Goal: Transaction & Acquisition: Purchase product/service

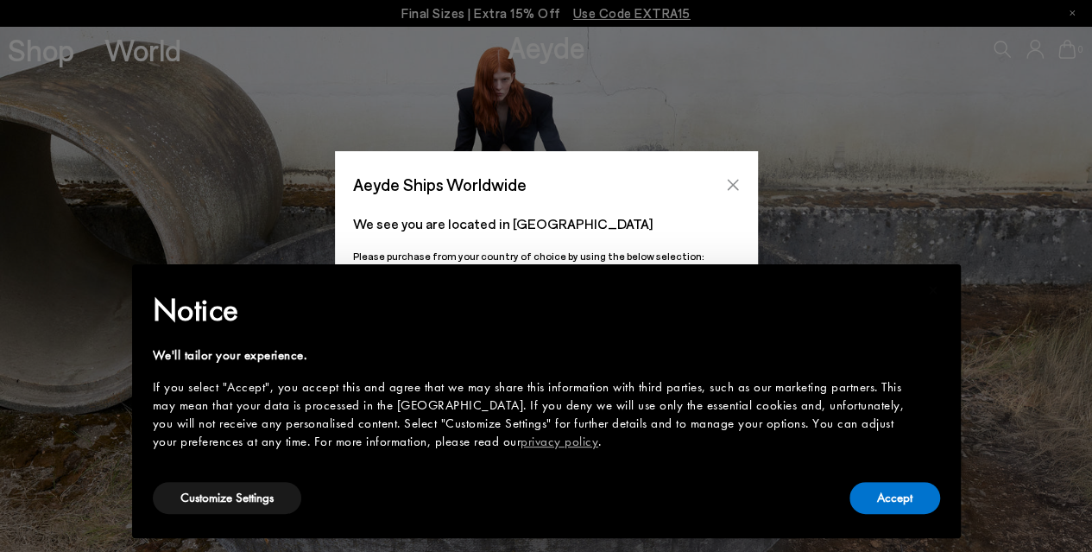
click at [732, 193] on button "Close" at bounding box center [733, 185] width 26 height 26
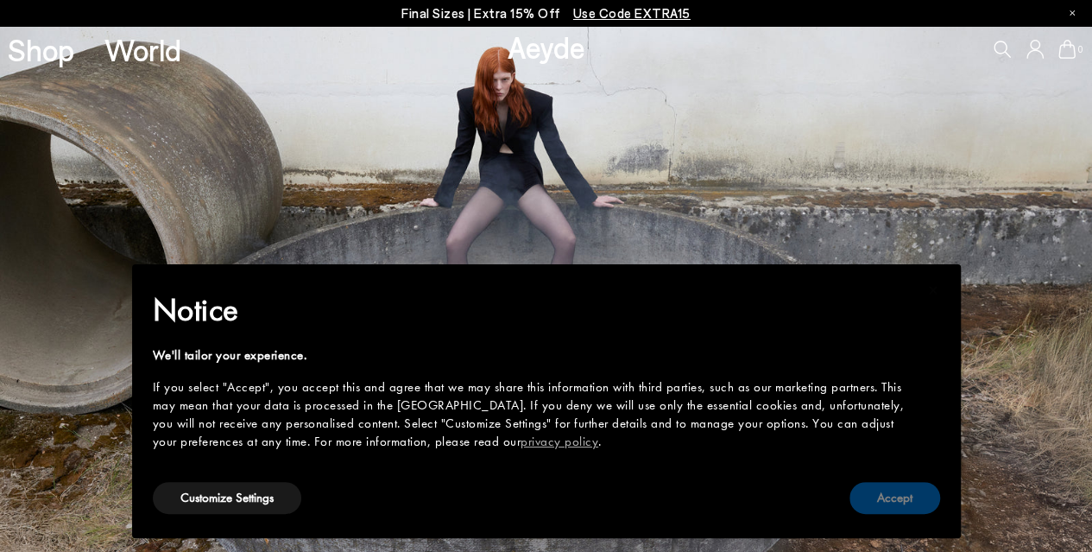
click at [901, 505] on button "Accept" at bounding box center [895, 498] width 91 height 32
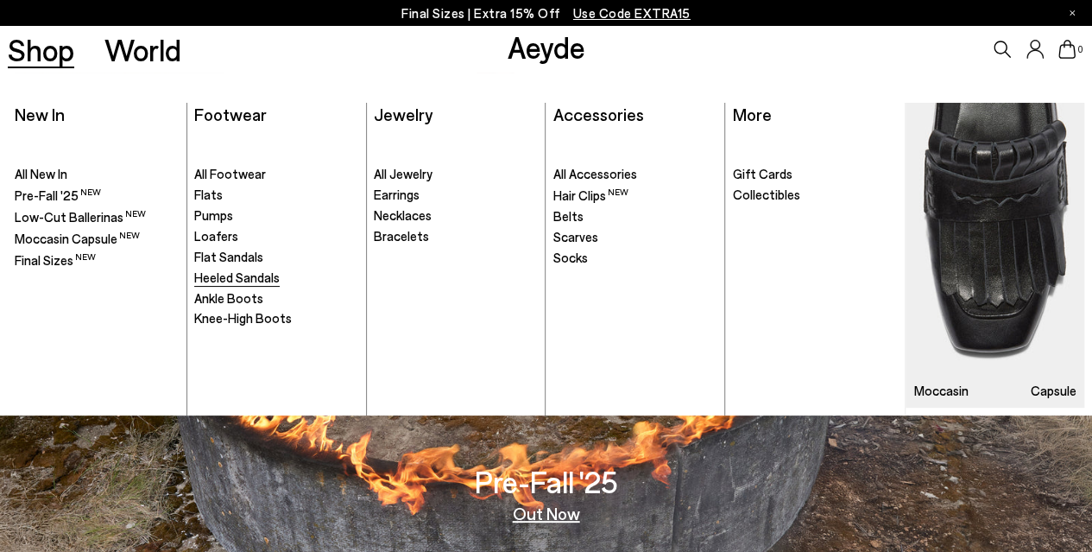
click at [237, 275] on span "Heeled Sandals" at bounding box center [236, 277] width 85 height 16
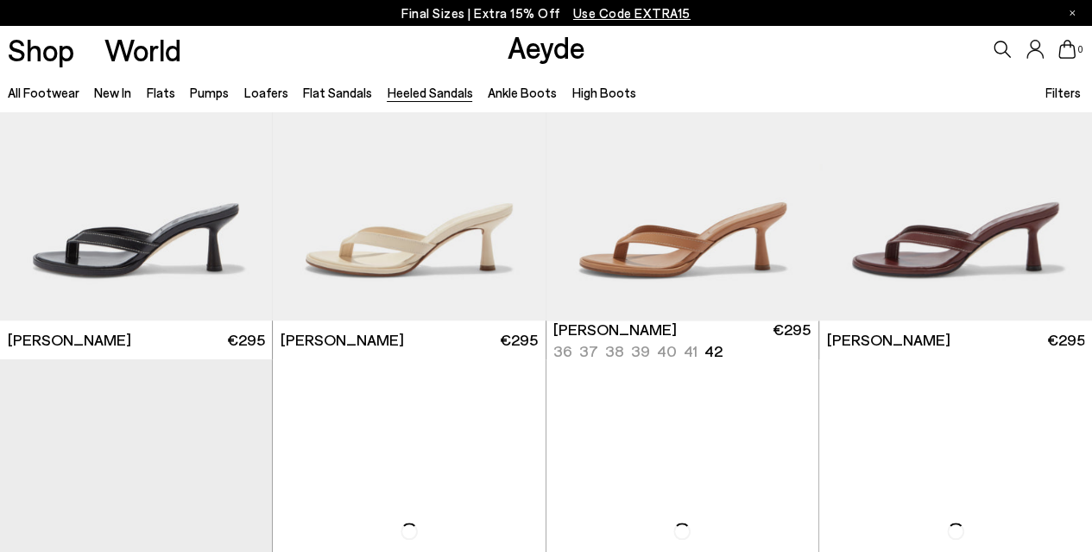
scroll to position [518, 0]
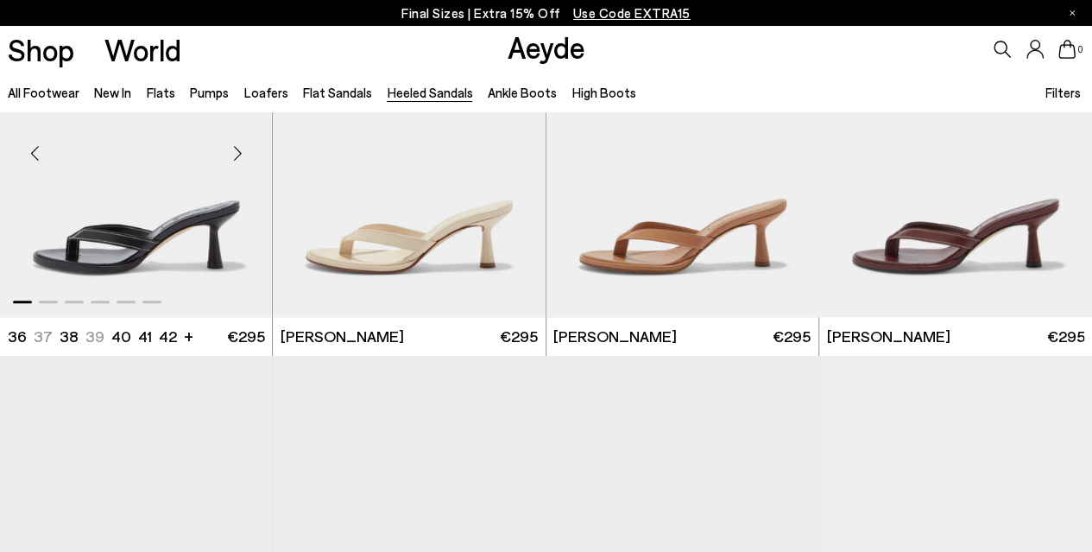
click at [240, 153] on div "Next slide" at bounding box center [238, 153] width 52 height 52
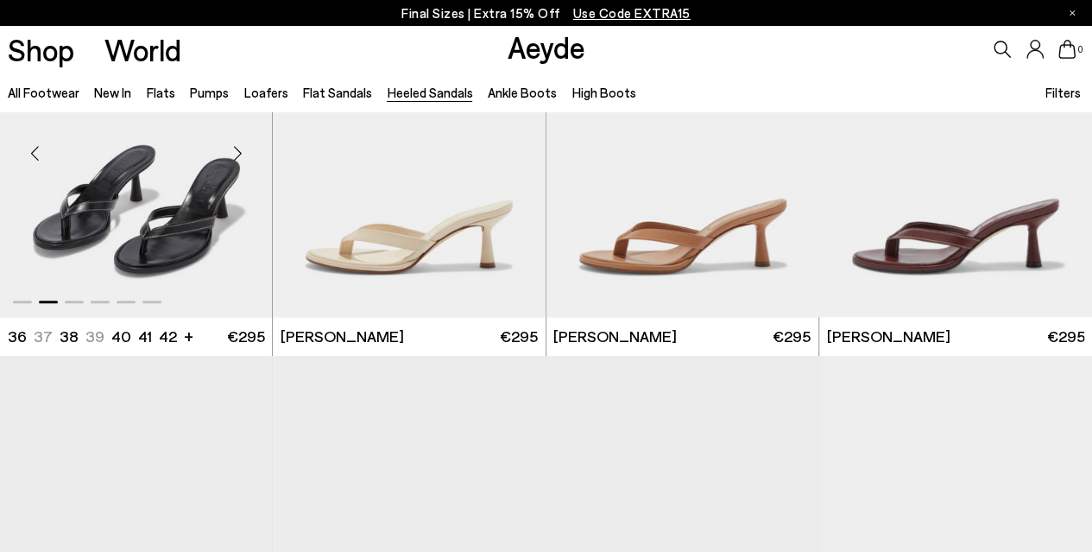
click at [240, 153] on div "Next slide" at bounding box center [238, 153] width 52 height 52
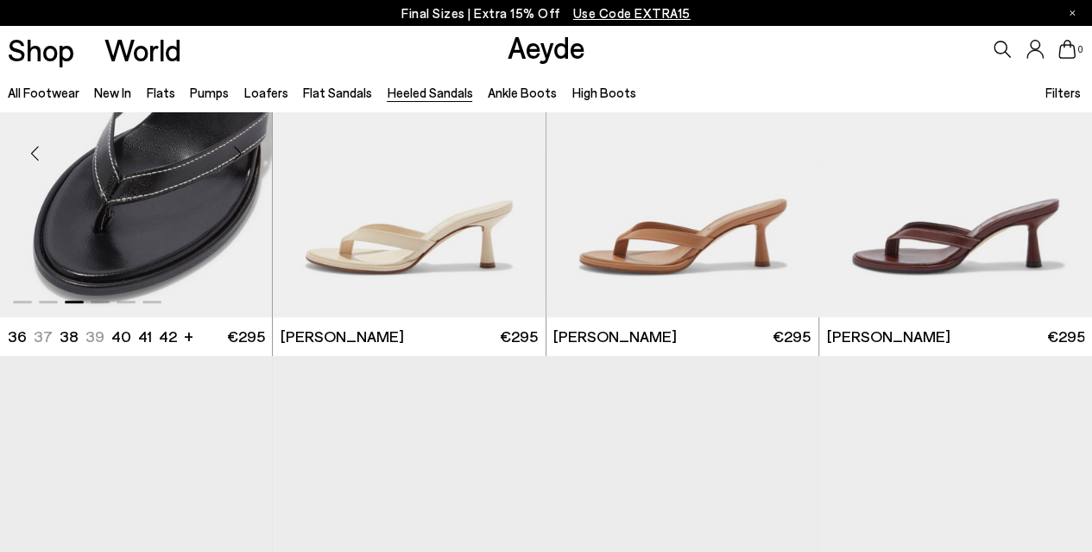
click at [240, 153] on div "Next slide" at bounding box center [238, 153] width 52 height 52
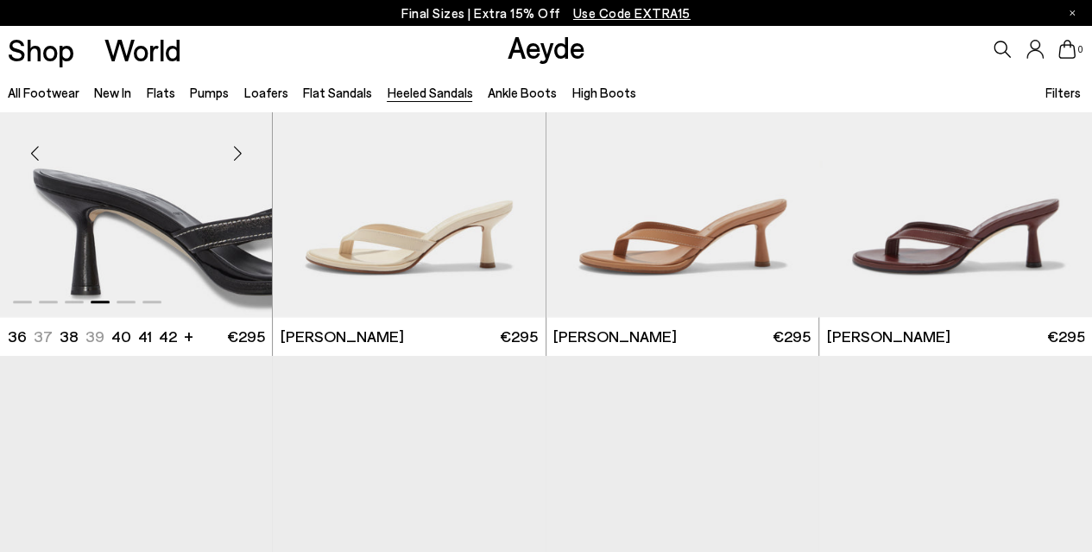
click at [240, 153] on div "Next slide" at bounding box center [238, 153] width 52 height 52
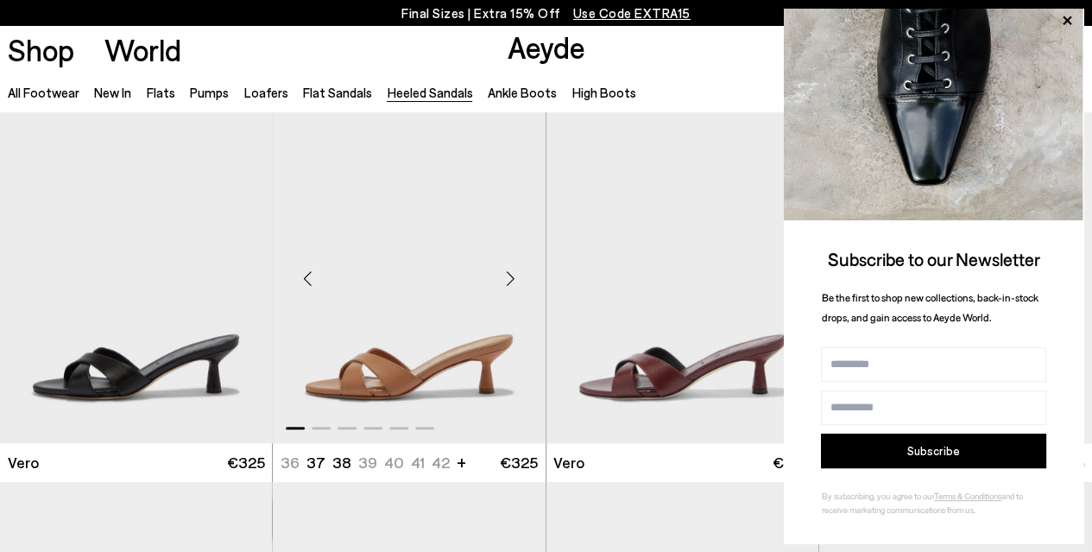
scroll to position [777, 0]
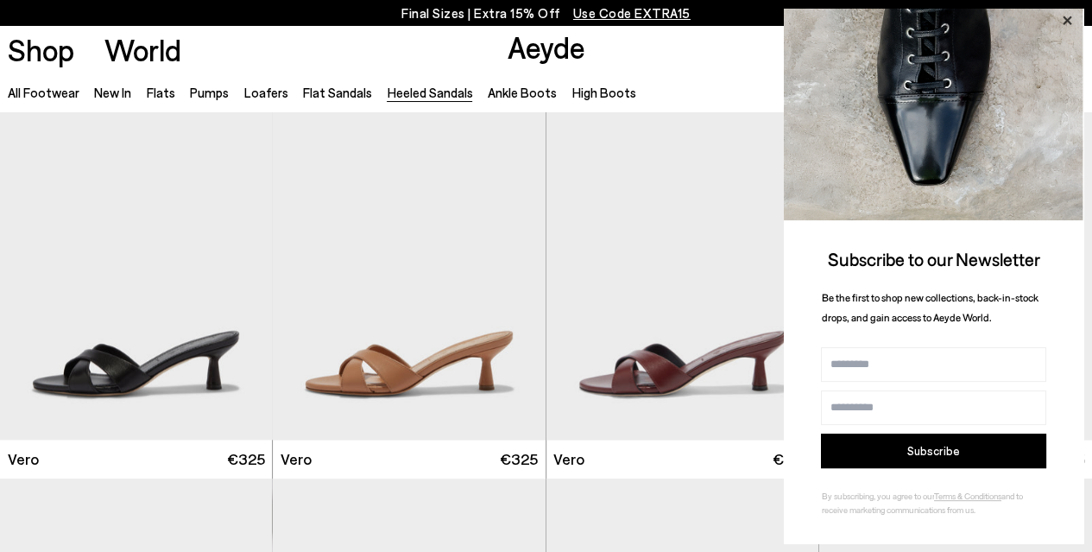
click at [1067, 18] on icon at bounding box center [1067, 20] width 22 height 22
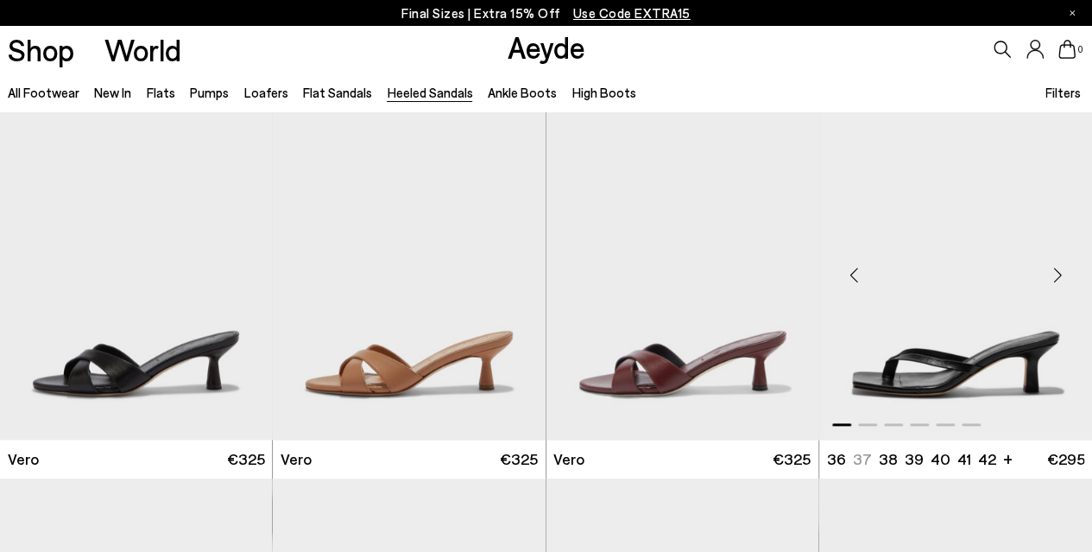
click at [1065, 275] on div "Next slide" at bounding box center [1058, 276] width 52 height 52
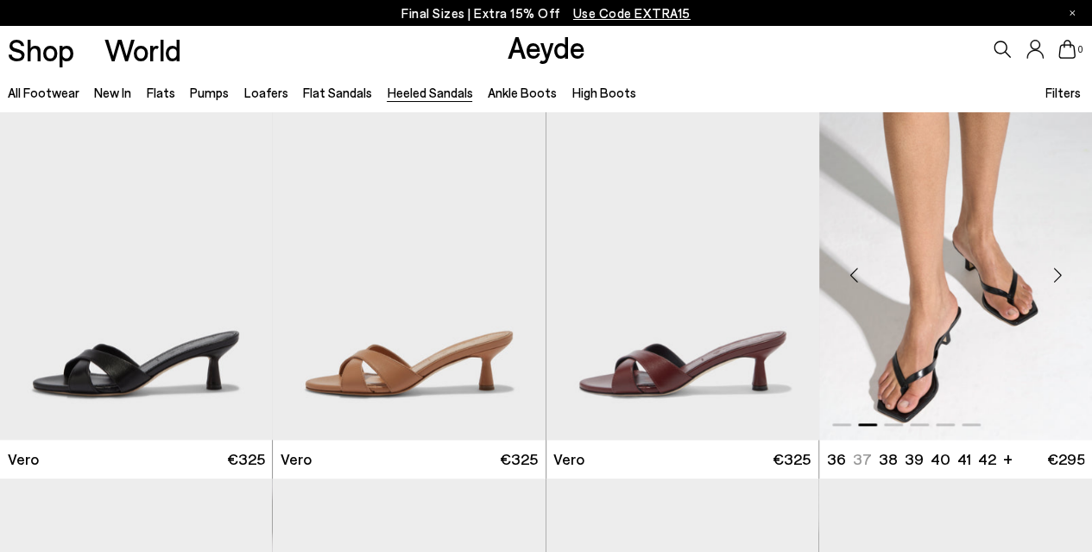
click at [1065, 275] on div "Next slide" at bounding box center [1058, 276] width 52 height 52
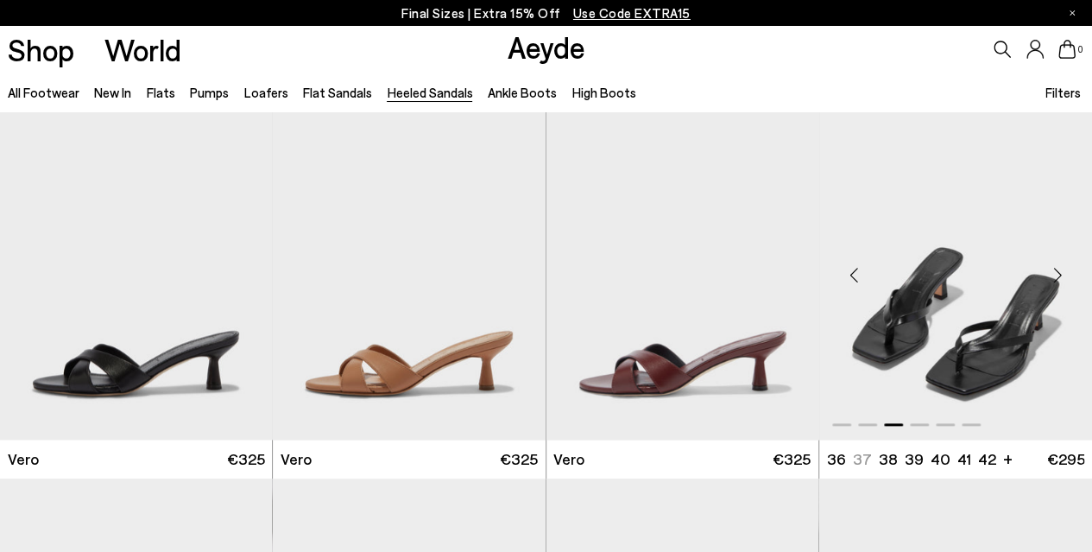
click at [1065, 275] on div "Next slide" at bounding box center [1058, 276] width 52 height 52
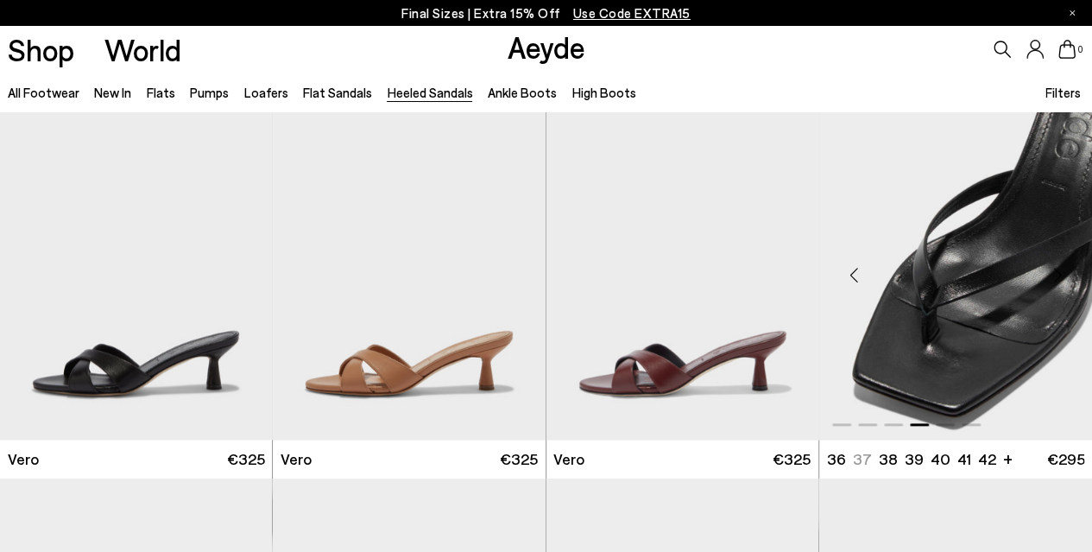
click at [1065, 275] on div "Next slide" at bounding box center [1058, 276] width 52 height 52
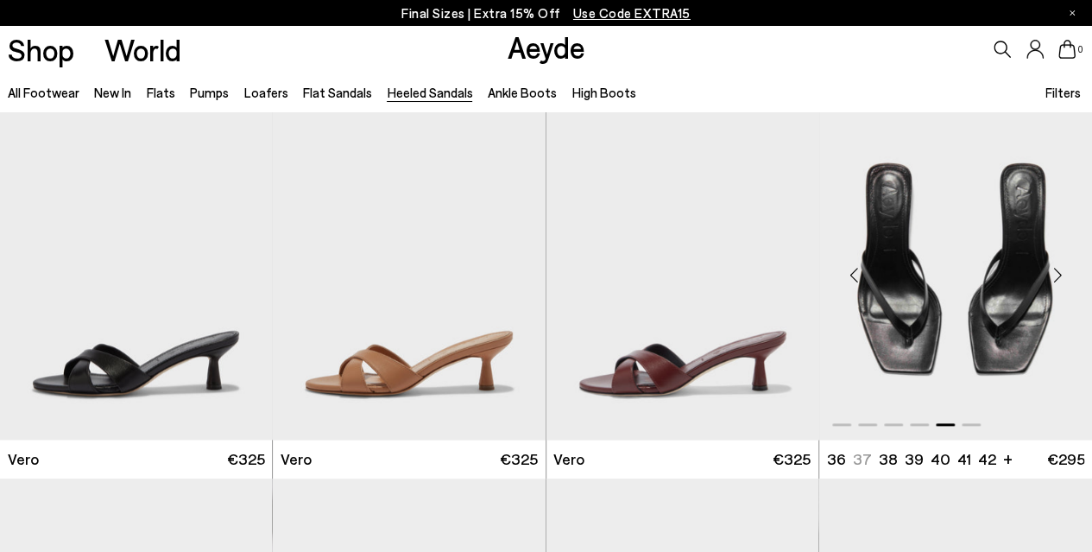
click at [1065, 275] on div "Next slide" at bounding box center [1058, 276] width 52 height 52
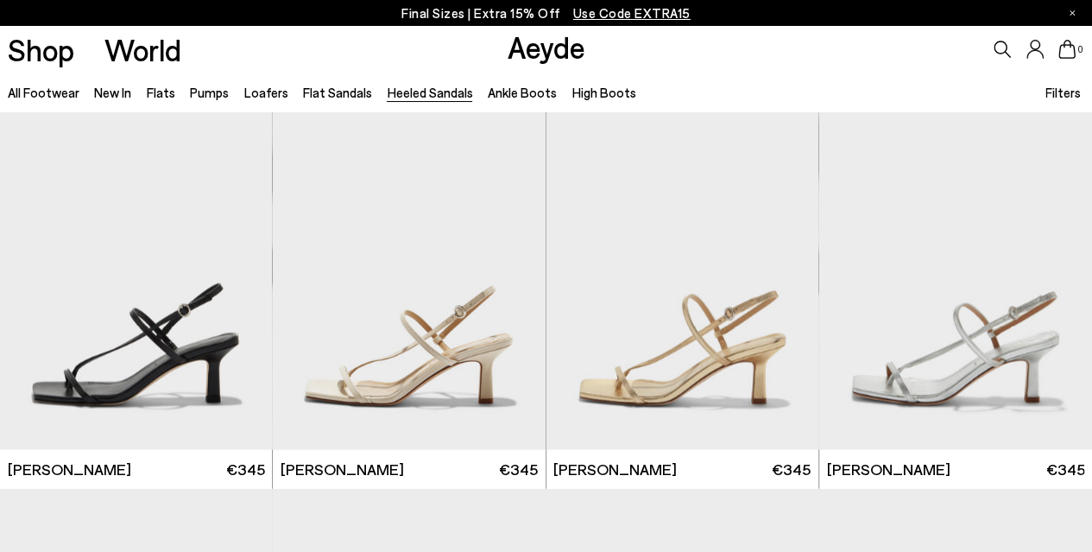
scroll to position [1554, 0]
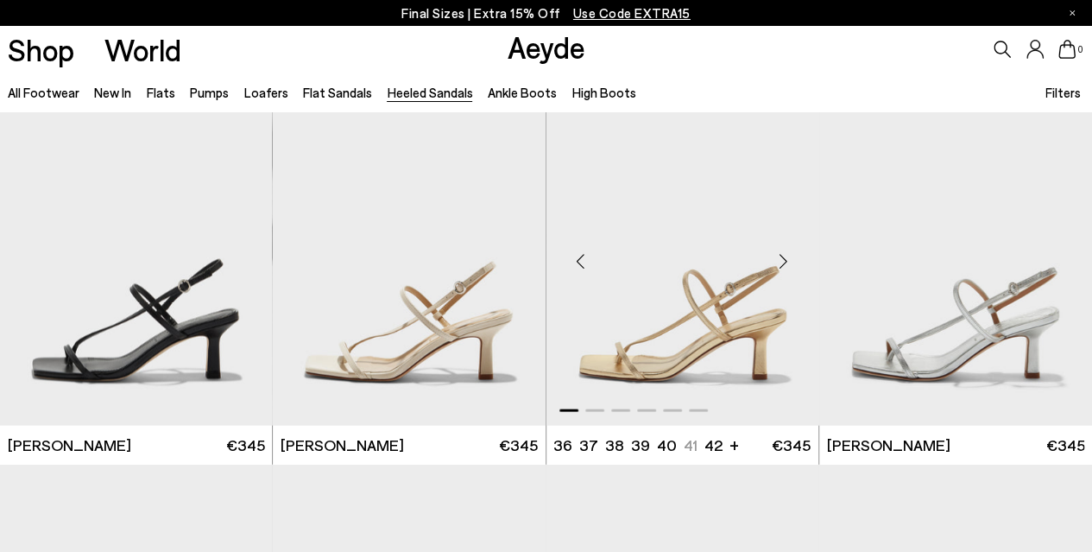
click at [785, 256] on div "Next slide" at bounding box center [784, 261] width 52 height 52
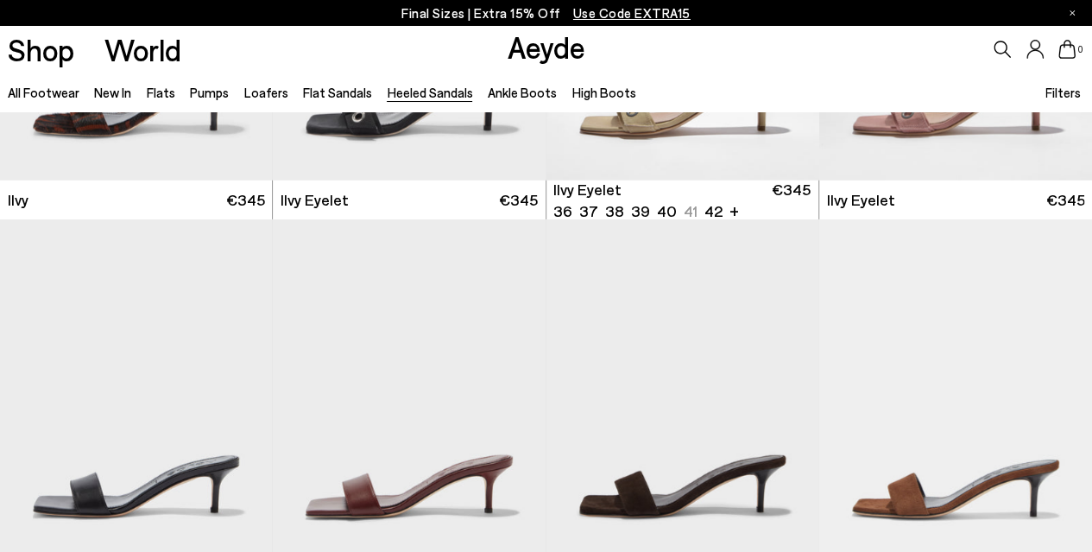
scroll to position [2331, 0]
